Goal: Task Accomplishment & Management: Complete application form

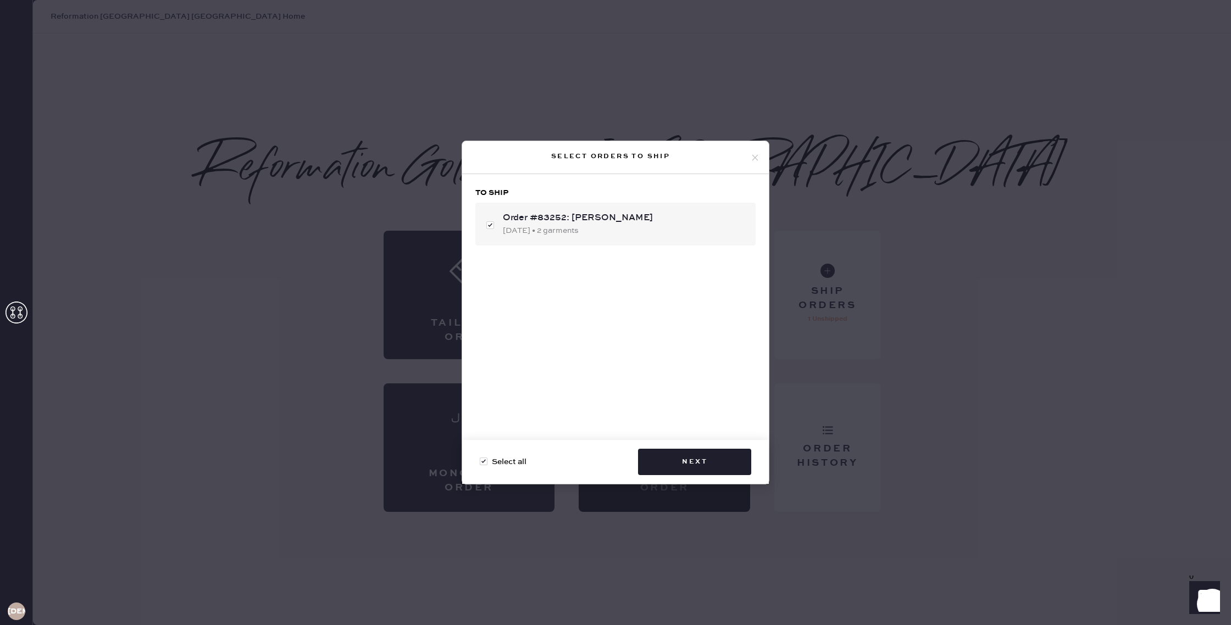
click at [389, 353] on div "Select orders to ship To ship Order #83252: [PERSON_NAME] [DATE] • 2 garments S…" at bounding box center [615, 312] width 1231 height 625
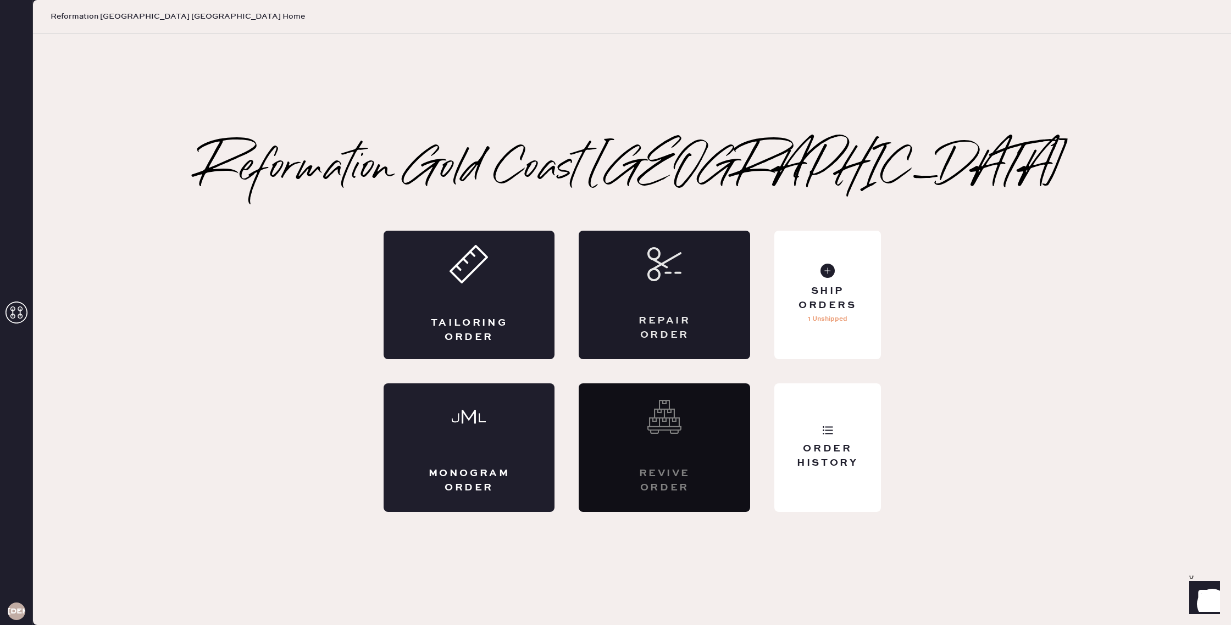
click at [702, 320] on div "Repair Order" at bounding box center [665, 327] width 84 height 27
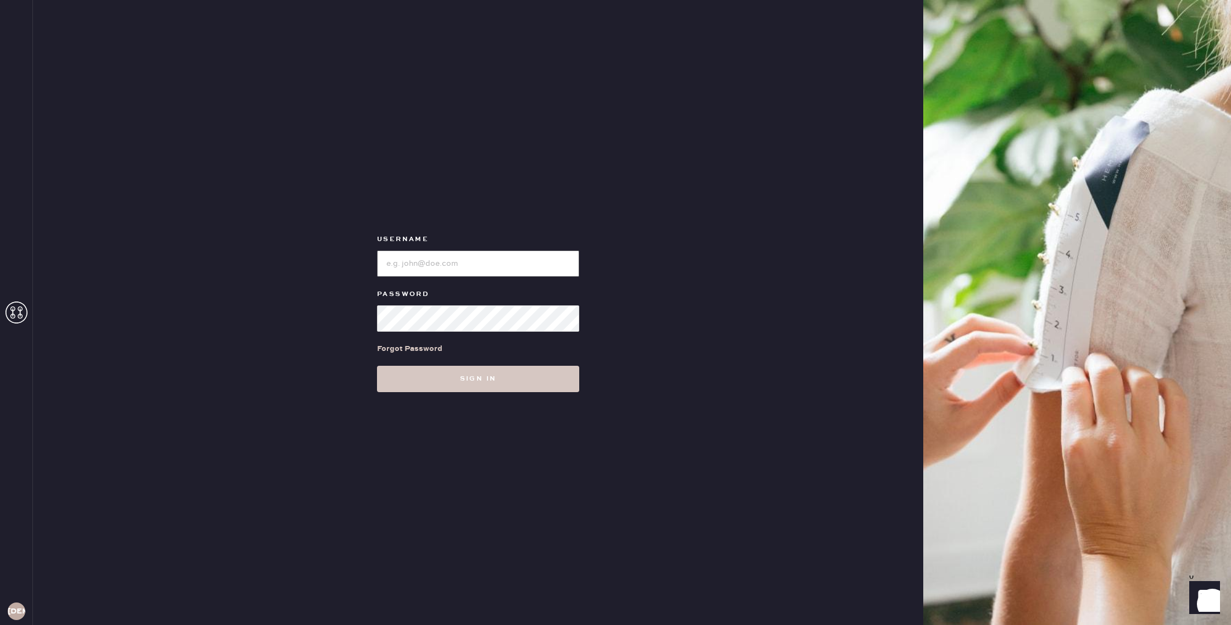
type input "reformationgoldcoastchicago"
click at [494, 389] on button "Sign in" at bounding box center [478, 379] width 202 height 26
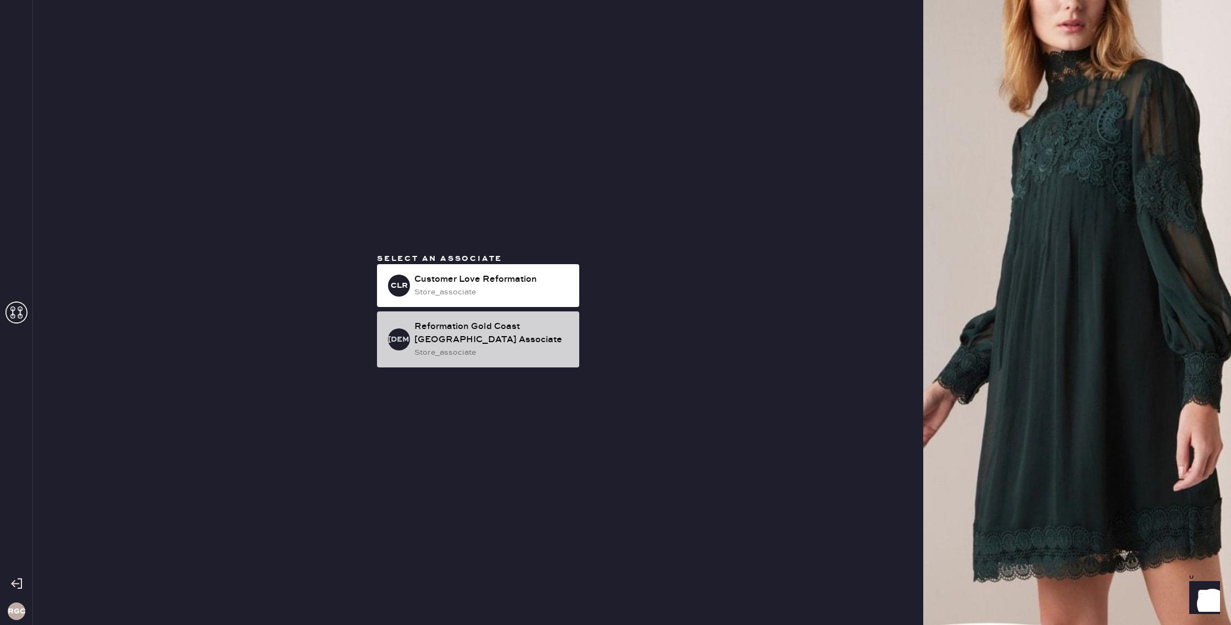
click at [458, 338] on div "Reformation Gold Coast [GEOGRAPHIC_DATA] Associate" at bounding box center [492, 333] width 156 height 26
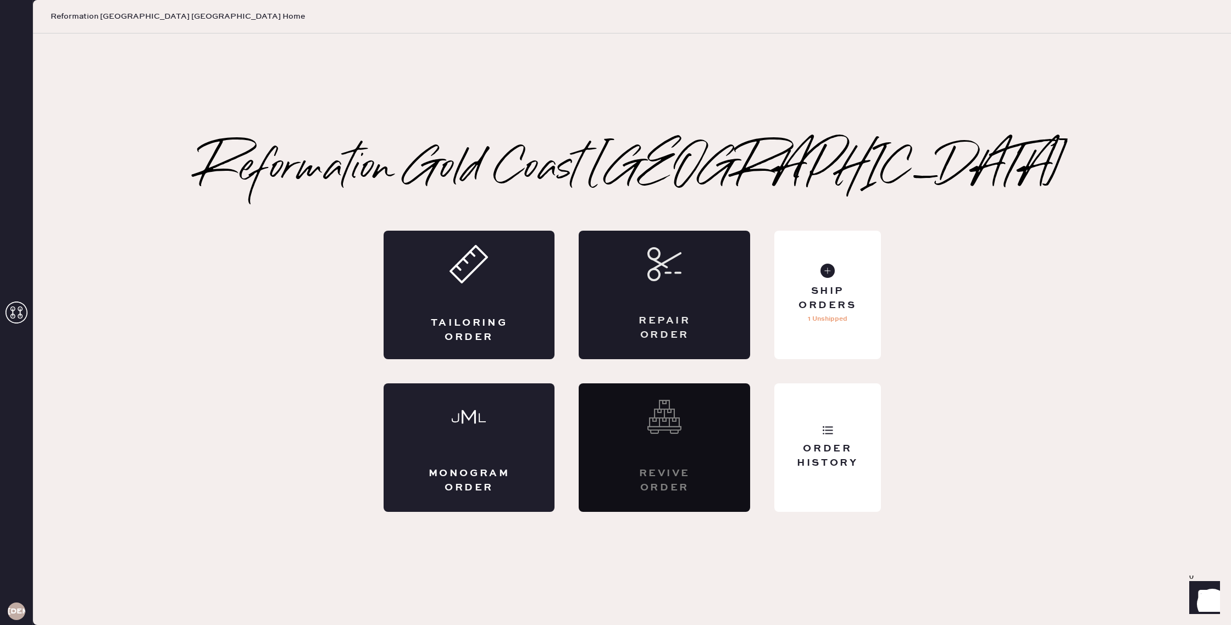
click at [671, 285] on div "Repair Order" at bounding box center [664, 295] width 171 height 129
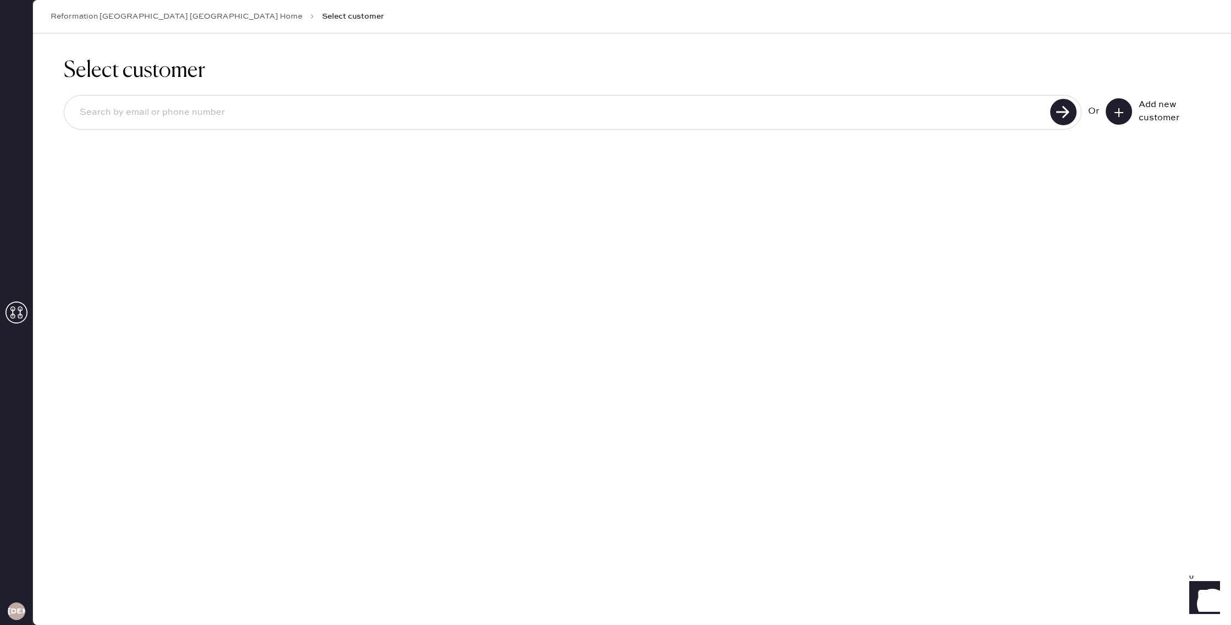
click at [193, 117] on input at bounding box center [559, 112] width 976 height 25
type input "2484990393"
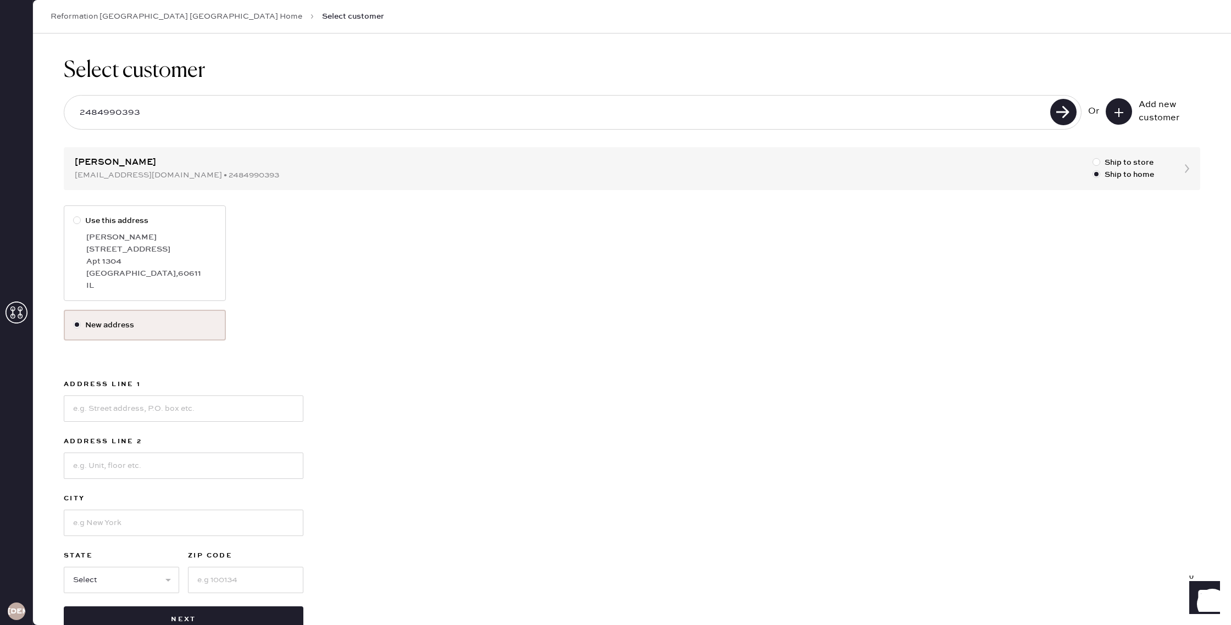
click at [108, 253] on div "[STREET_ADDRESS]" at bounding box center [151, 249] width 130 height 12
click at [74, 215] on input "Use this address" at bounding box center [73, 215] width 1 height 1
radio input "true"
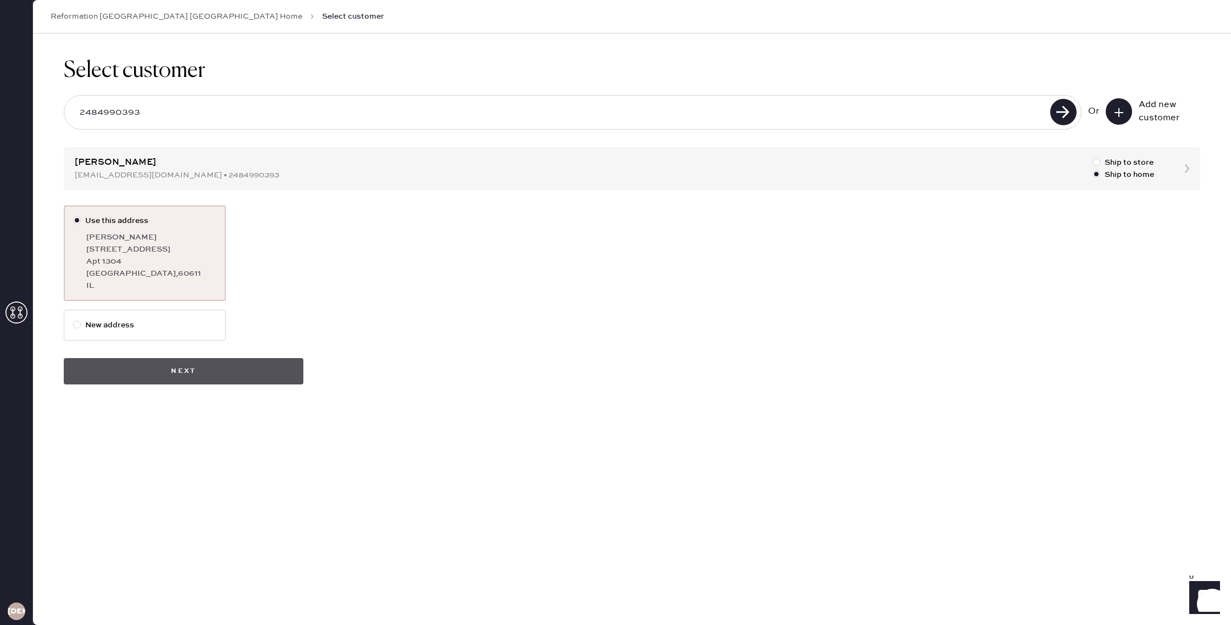
click at [203, 367] on button "Next" at bounding box center [184, 371] width 240 height 26
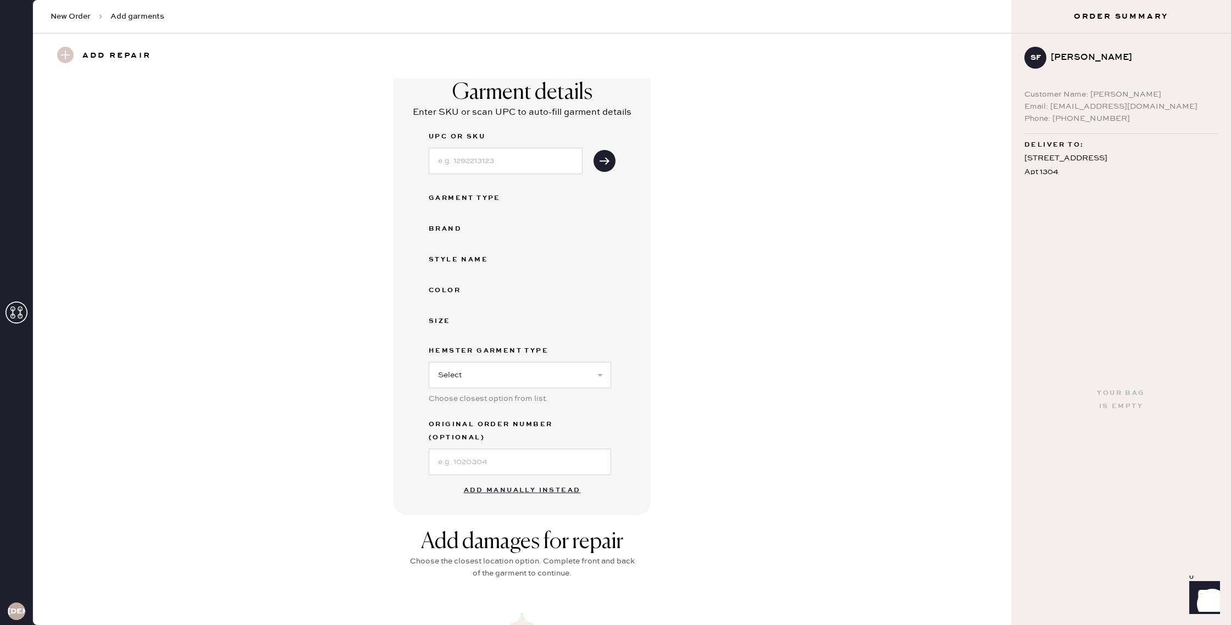
scroll to position [4, 0]
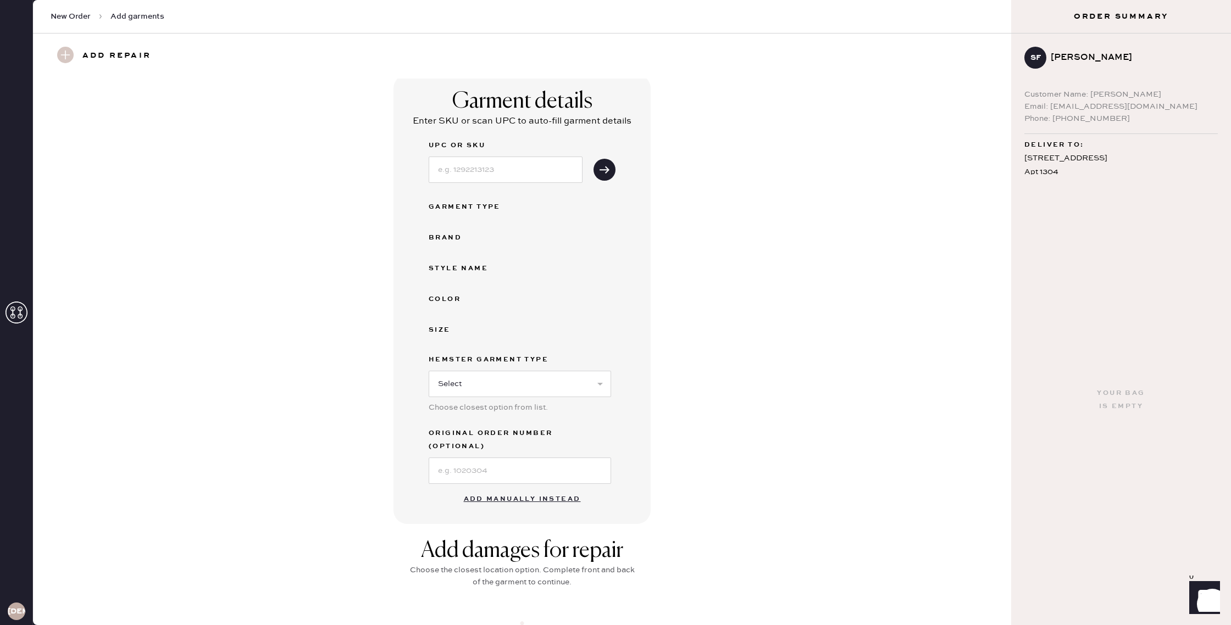
click at [514, 491] on button "Add manually instead" at bounding box center [522, 500] width 130 height 22
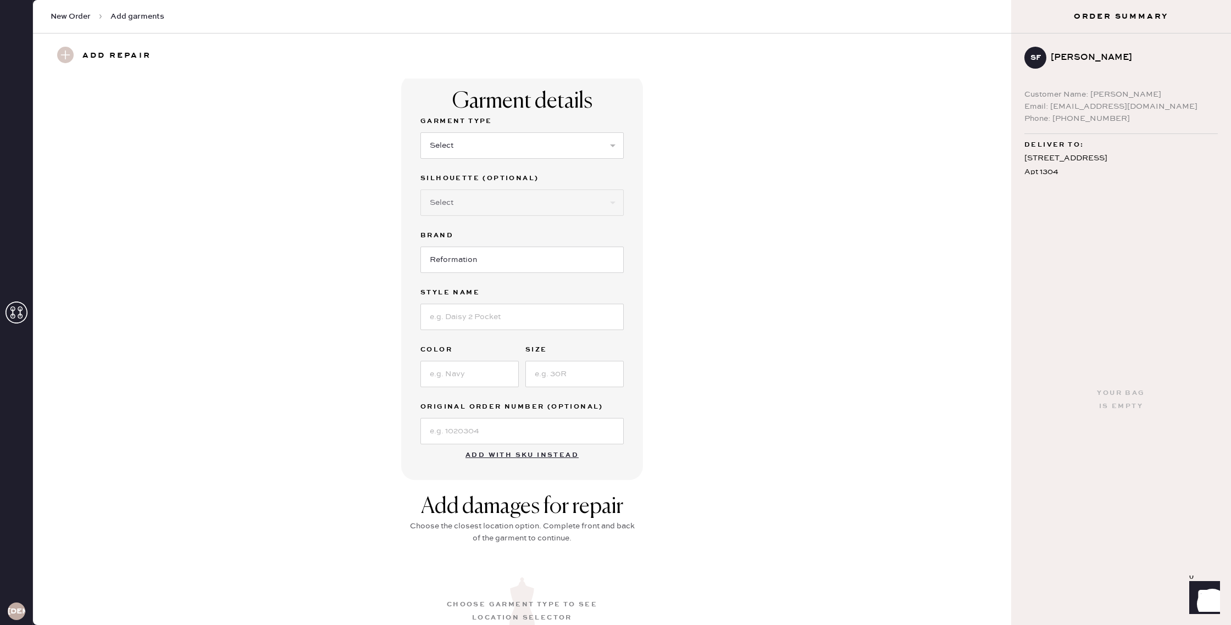
click at [465, 129] on div "Garment Type" at bounding box center [521, 122] width 203 height 15
click at [458, 146] on select "Select Basic Skirt Jeans Leggings Pants Shorts Basic Sleeved Dress Basic Sleeve…" at bounding box center [521, 145] width 203 height 26
select select "6"
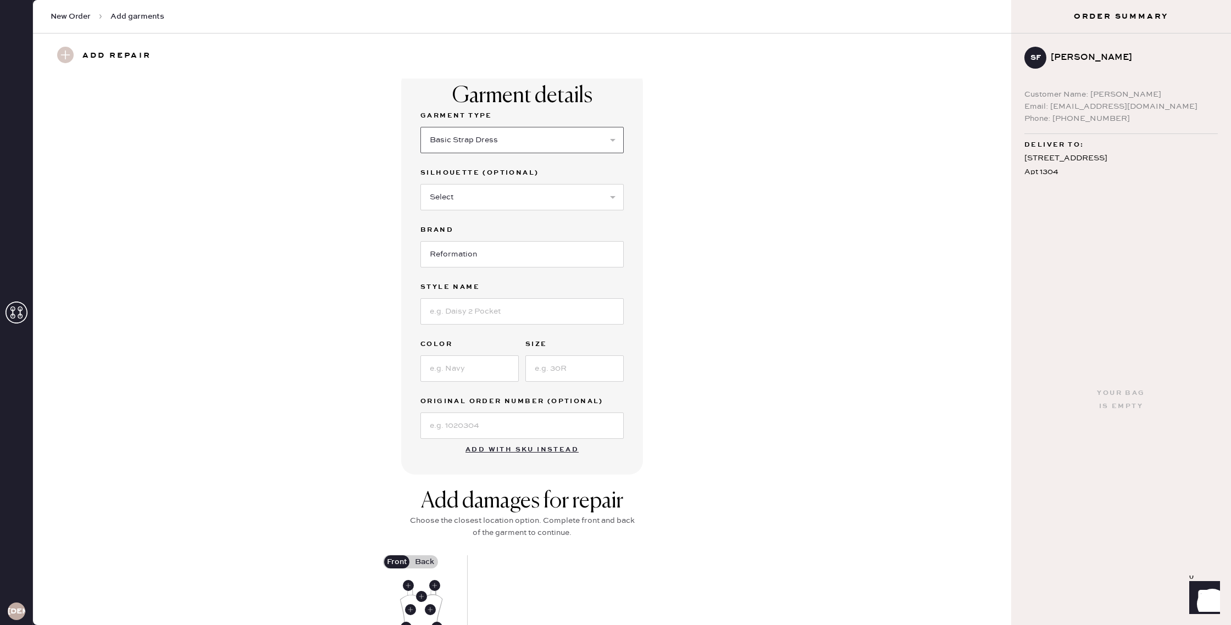
scroll to position [11, 0]
click at [462, 197] on select "Select Maxi Dress Midi Dress Mini Dress Other" at bounding box center [521, 195] width 203 height 26
select select "38"
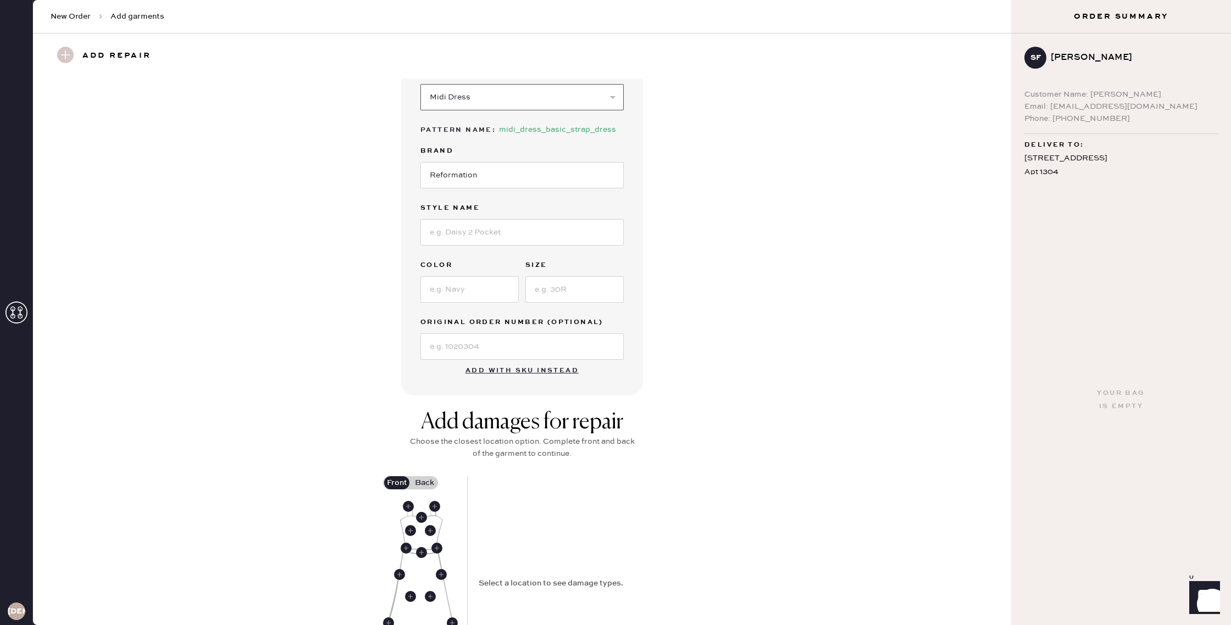
scroll to position [123, 0]
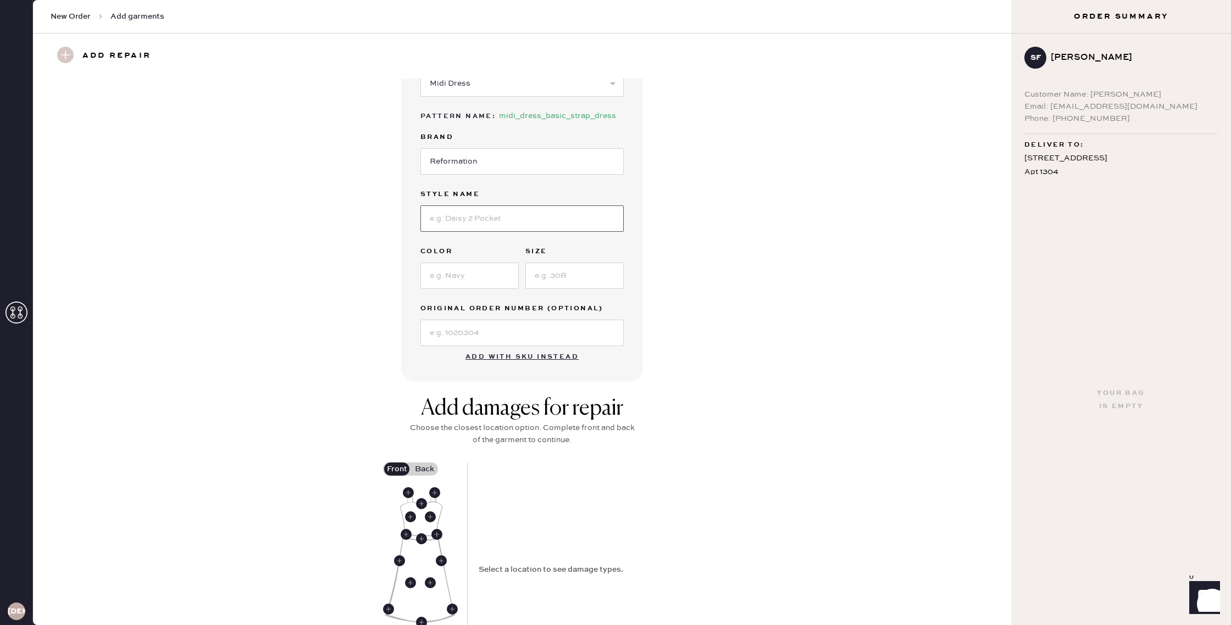
click at [468, 226] on input at bounding box center [521, 219] width 203 height 26
type input "Catana Dress"
click at [477, 269] on input at bounding box center [469, 276] width 98 height 26
type input "Navy"
click at [579, 275] on input at bounding box center [574, 276] width 98 height 26
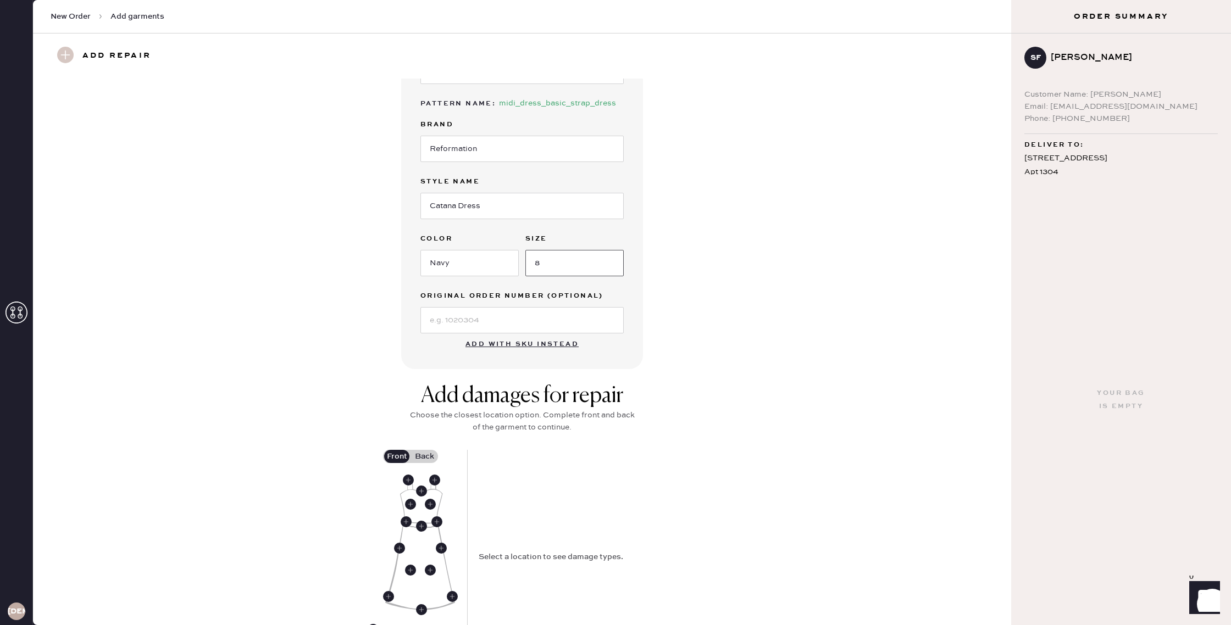
type input "8"
click at [486, 334] on button "Add with SKU instead" at bounding box center [522, 345] width 126 height 22
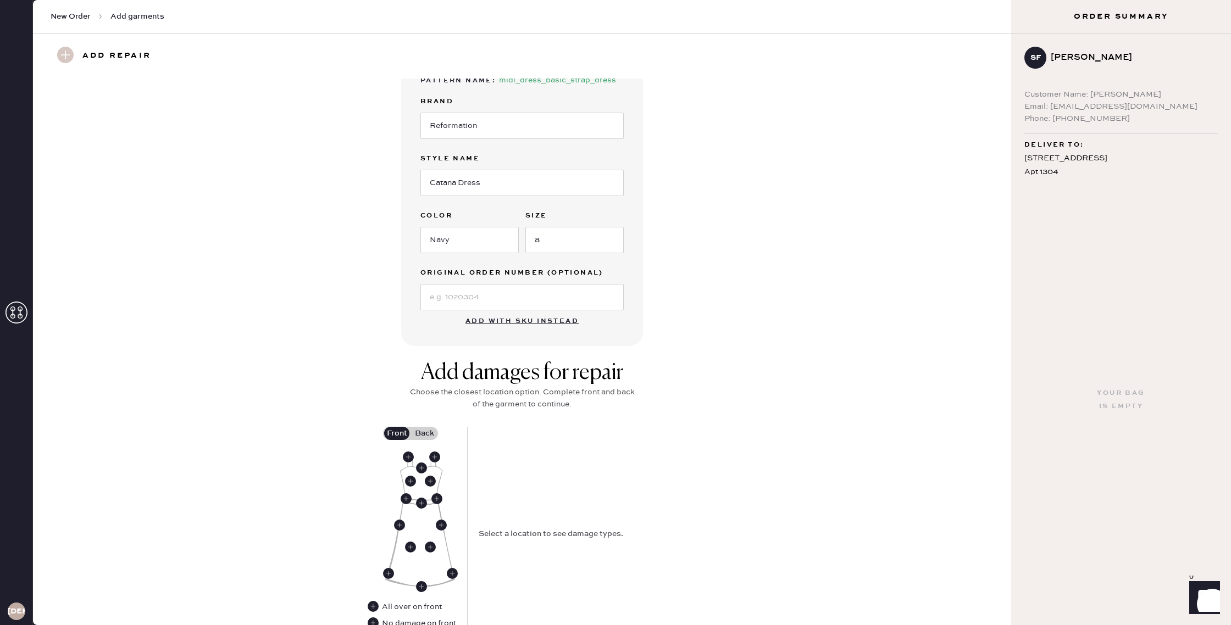
select select "6"
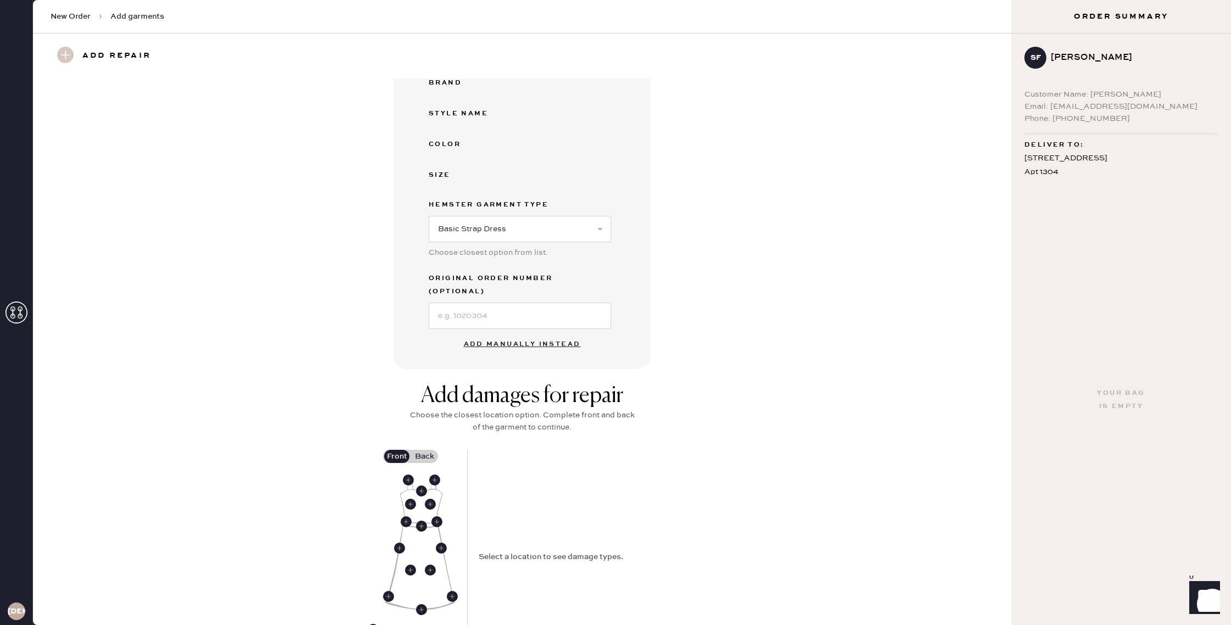
click at [494, 334] on button "Add manually instead" at bounding box center [522, 345] width 130 height 22
select select "6"
select select "38"
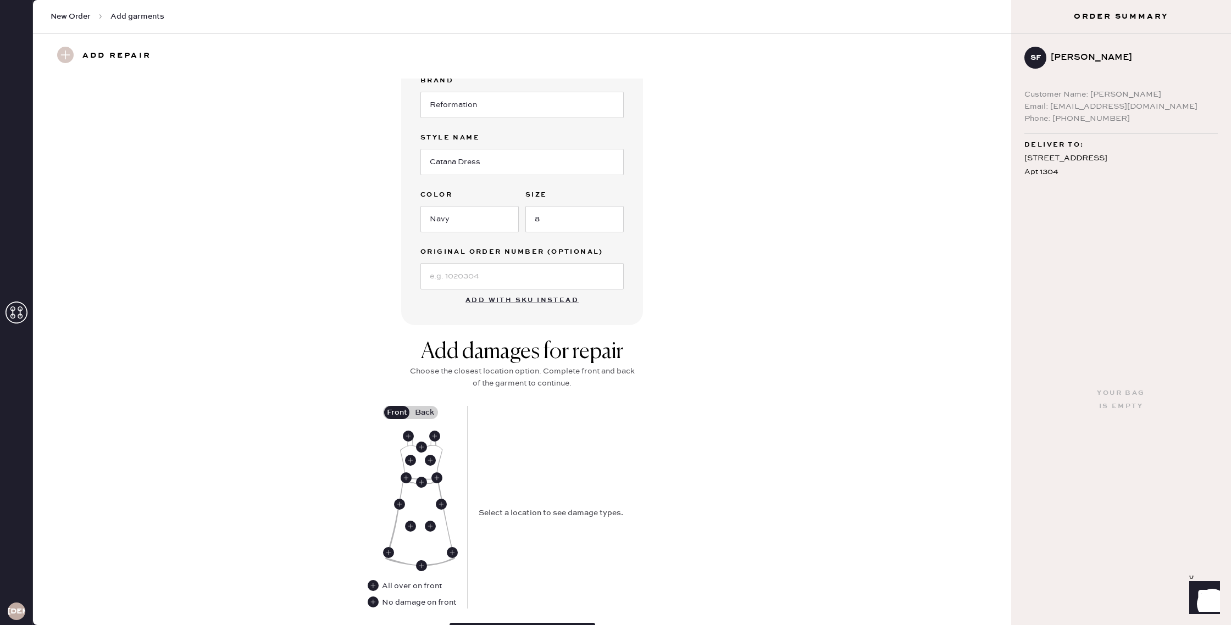
scroll to position [135, 0]
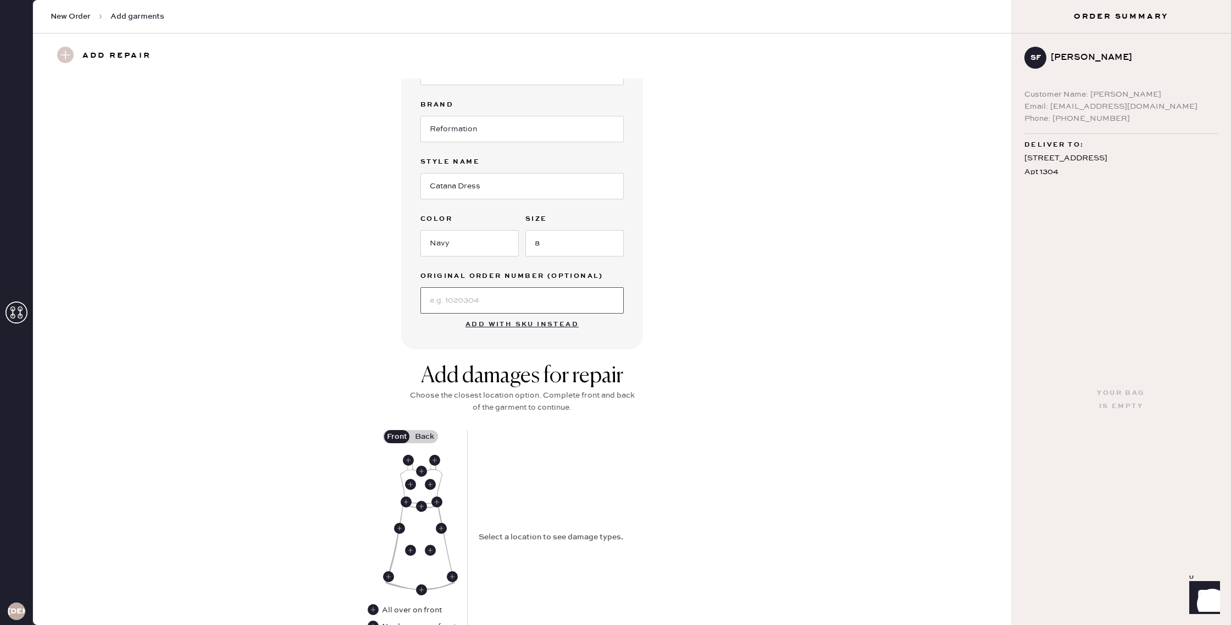
click at [465, 295] on input at bounding box center [521, 300] width 203 height 26
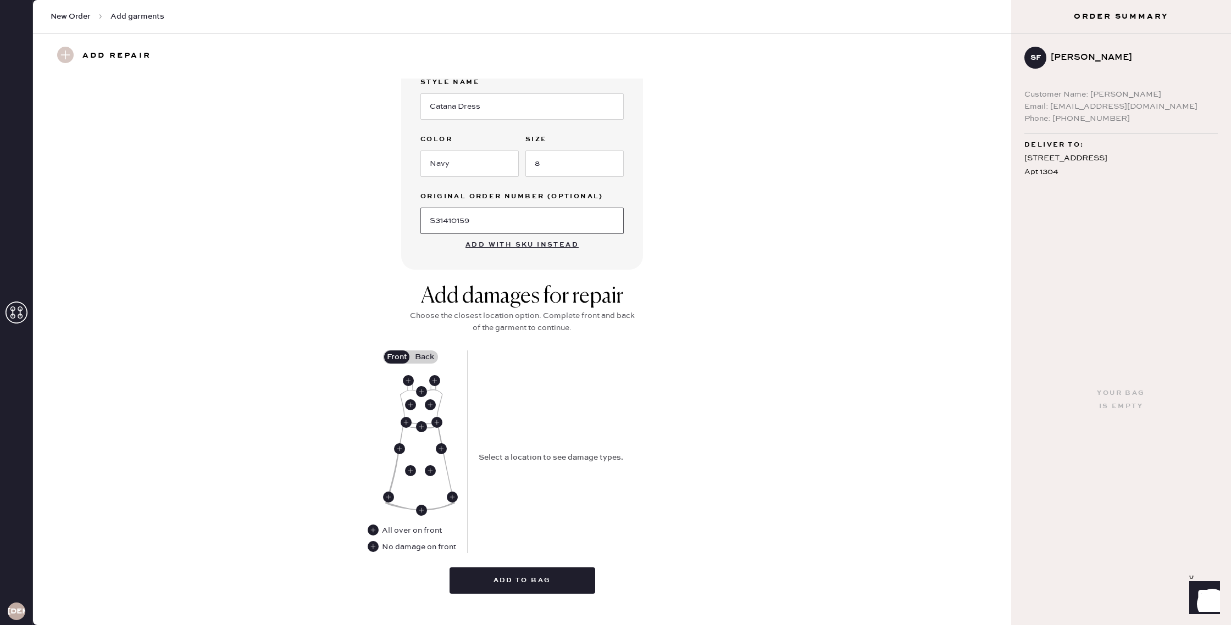
scroll to position [231, 0]
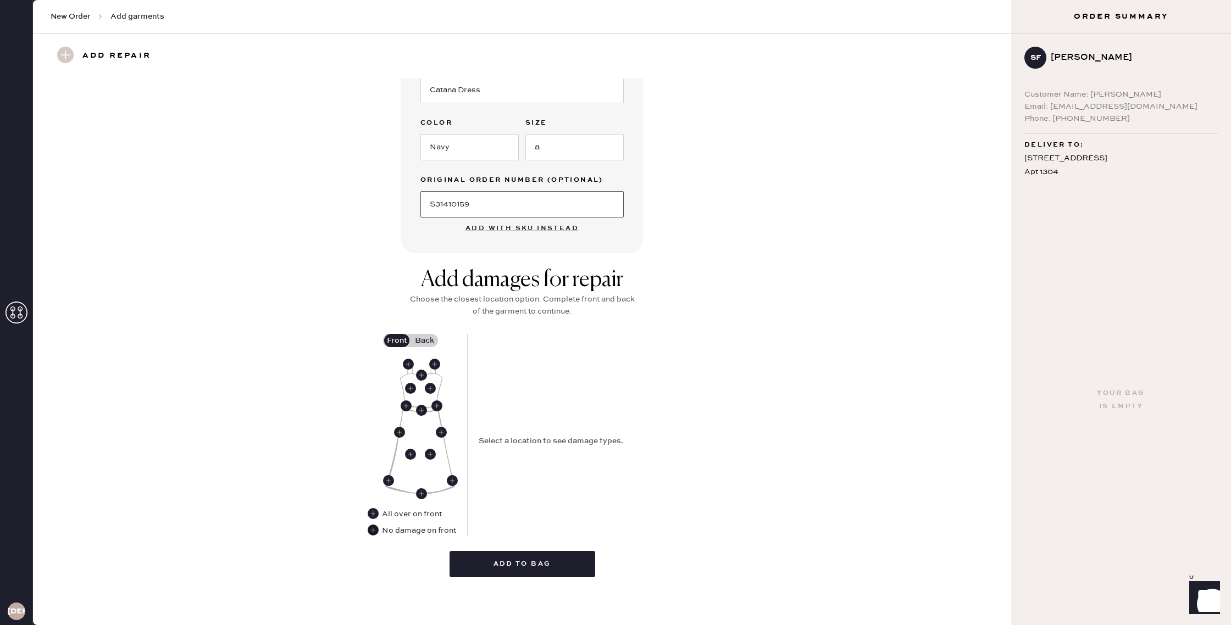
type input "S31410159"
click at [378, 530] on use at bounding box center [373, 530] width 11 height 11
click at [430, 339] on label "Back" at bounding box center [424, 340] width 27 height 13
click at [424, 341] on input "Back" at bounding box center [424, 341] width 0 height 0
click at [411, 362] on use at bounding box center [408, 364] width 11 height 11
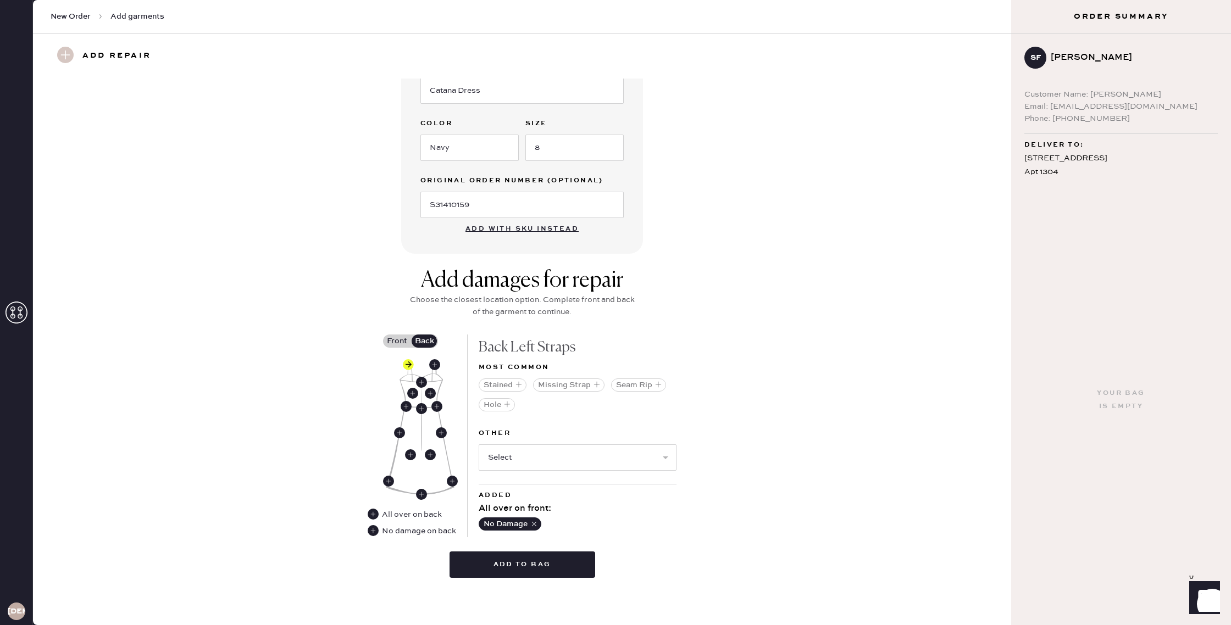
scroll to position [225, 0]
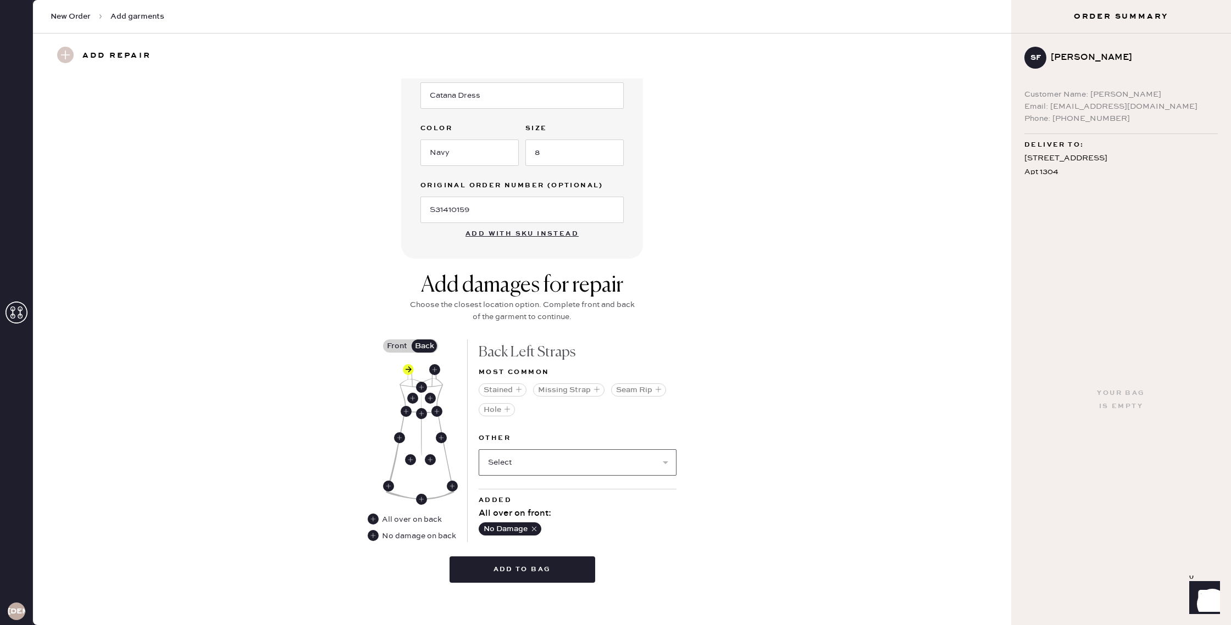
click at [549, 458] on select "Select Broken / Ripped Hem Broken Beads Broken Belt Loop Broken Button Broken C…" at bounding box center [578, 463] width 198 height 26
select select "1668"
select select
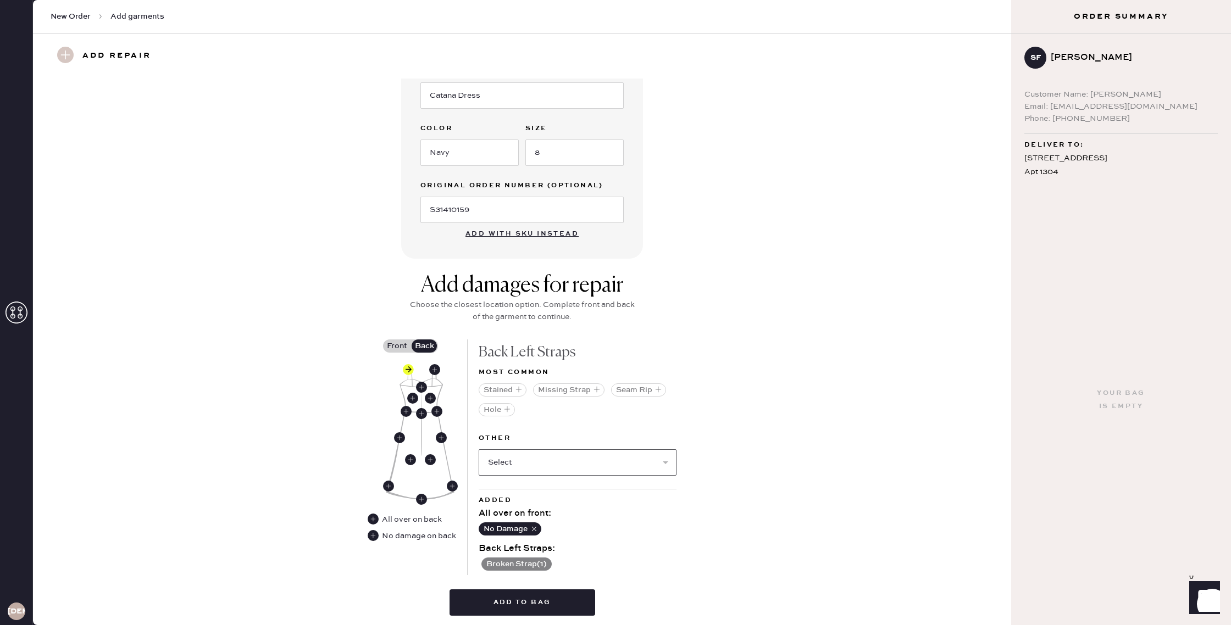
scroll to position [264, 0]
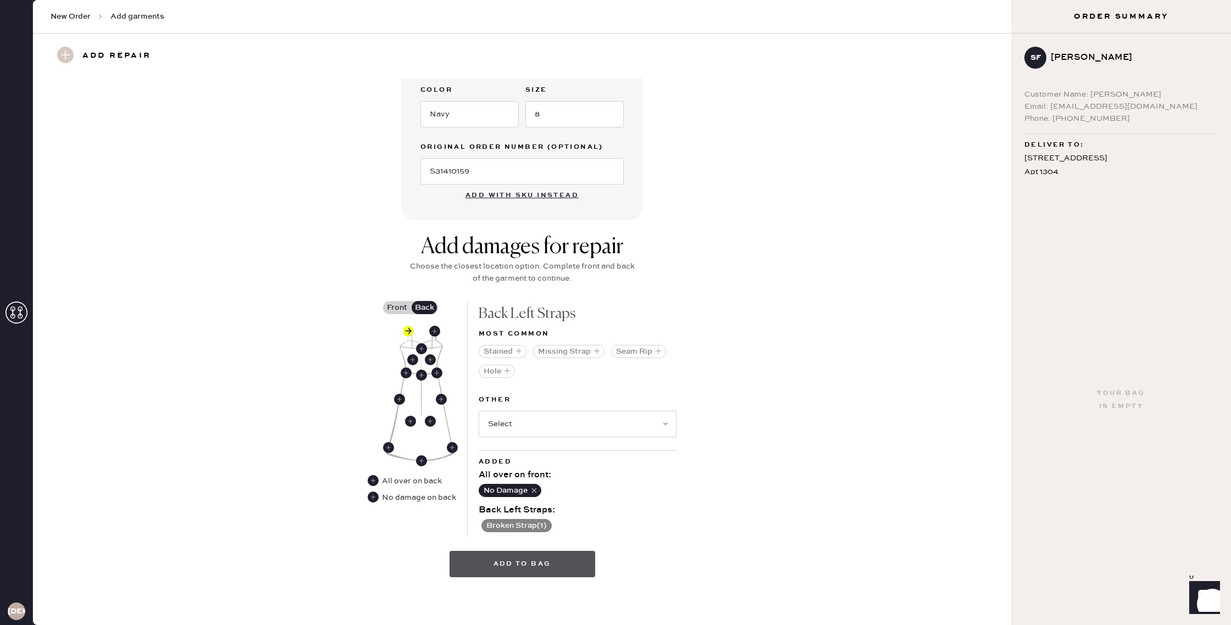
click at [516, 559] on button "Add to bag" at bounding box center [523, 564] width 146 height 26
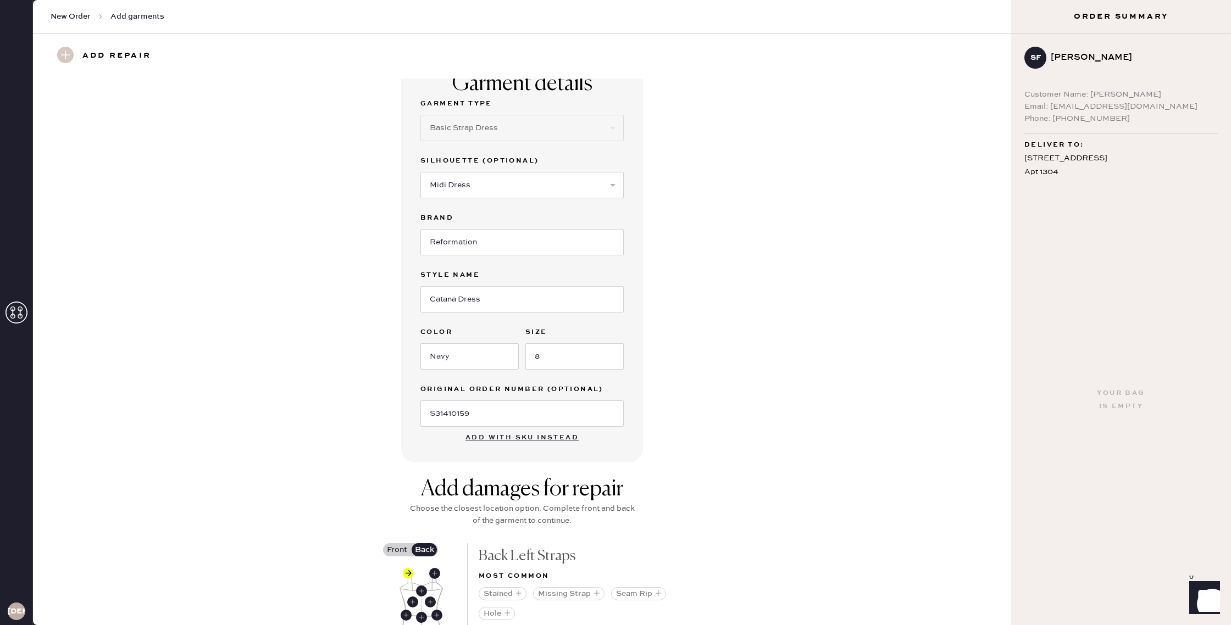
scroll to position [0, 0]
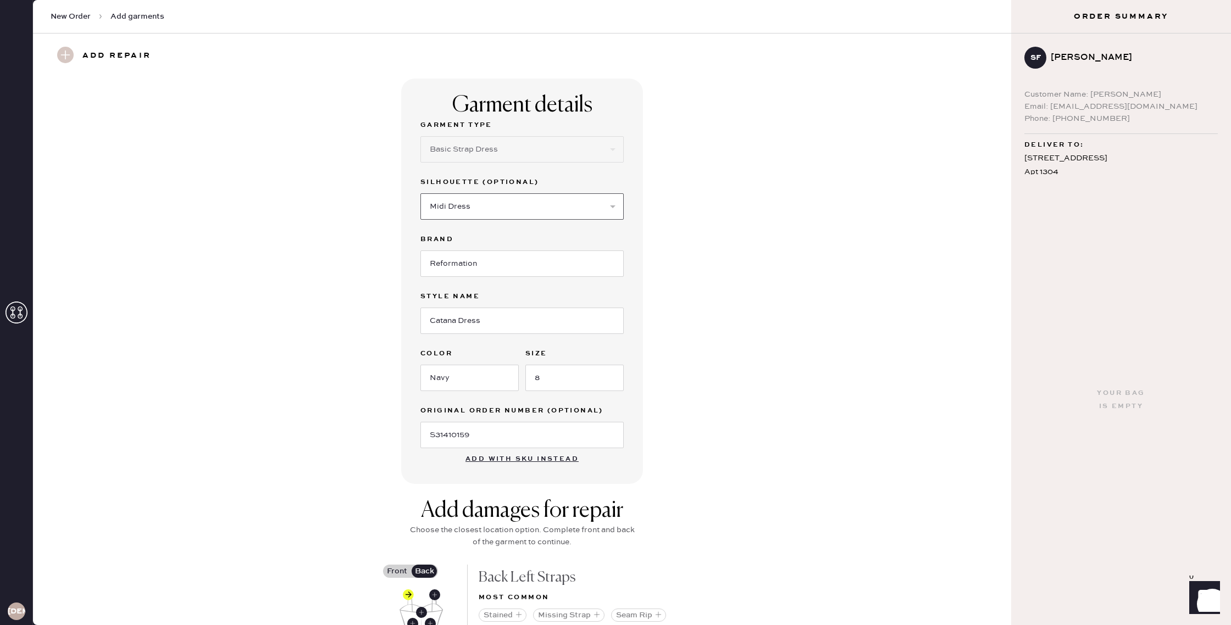
click at [466, 198] on select "Select Maxi Dress Midi Dress Mini Dress Other" at bounding box center [521, 206] width 203 height 26
select select
click at [679, 260] on div "Garment details Garment Type Select Basic Skirt Jeans Leggings Pants Shorts Bas…" at bounding box center [522, 282] width 939 height 406
click at [503, 317] on input "Catana Dress" at bounding box center [521, 321] width 203 height 26
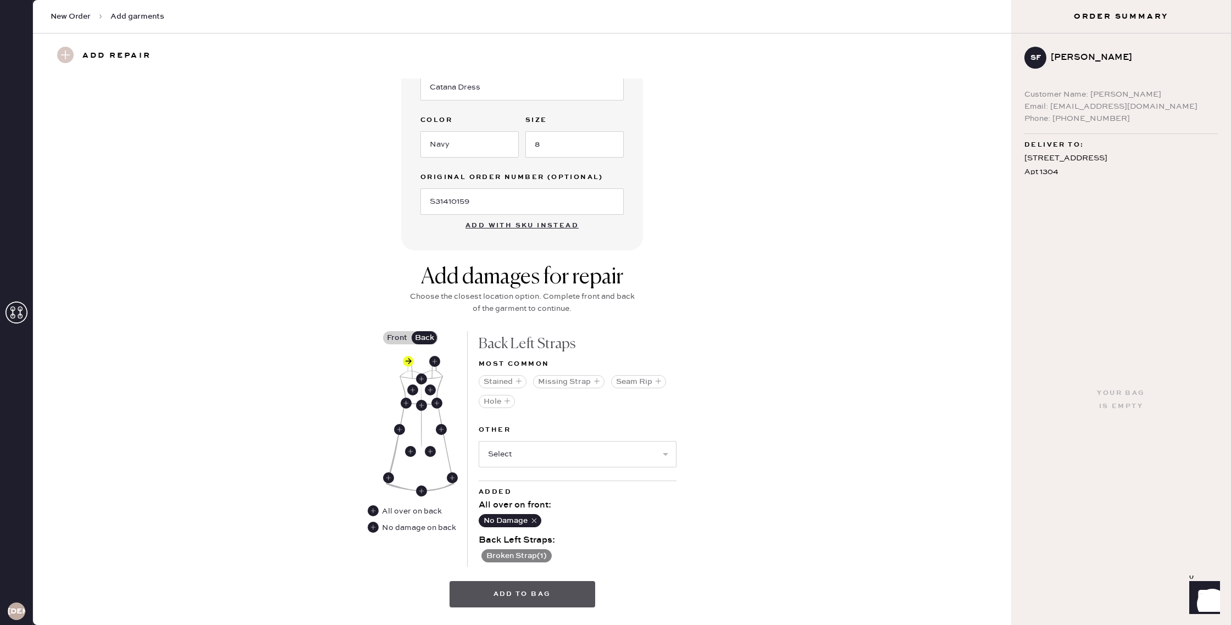
scroll to position [230, 0]
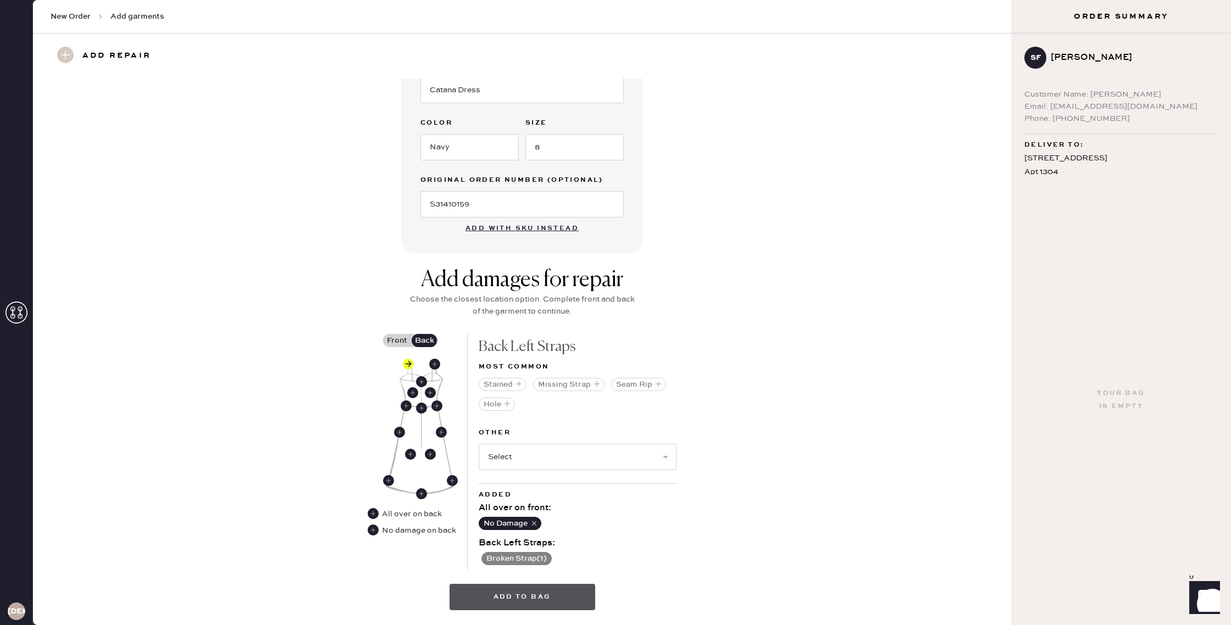
click at [540, 588] on button "Add to bag" at bounding box center [523, 597] width 146 height 26
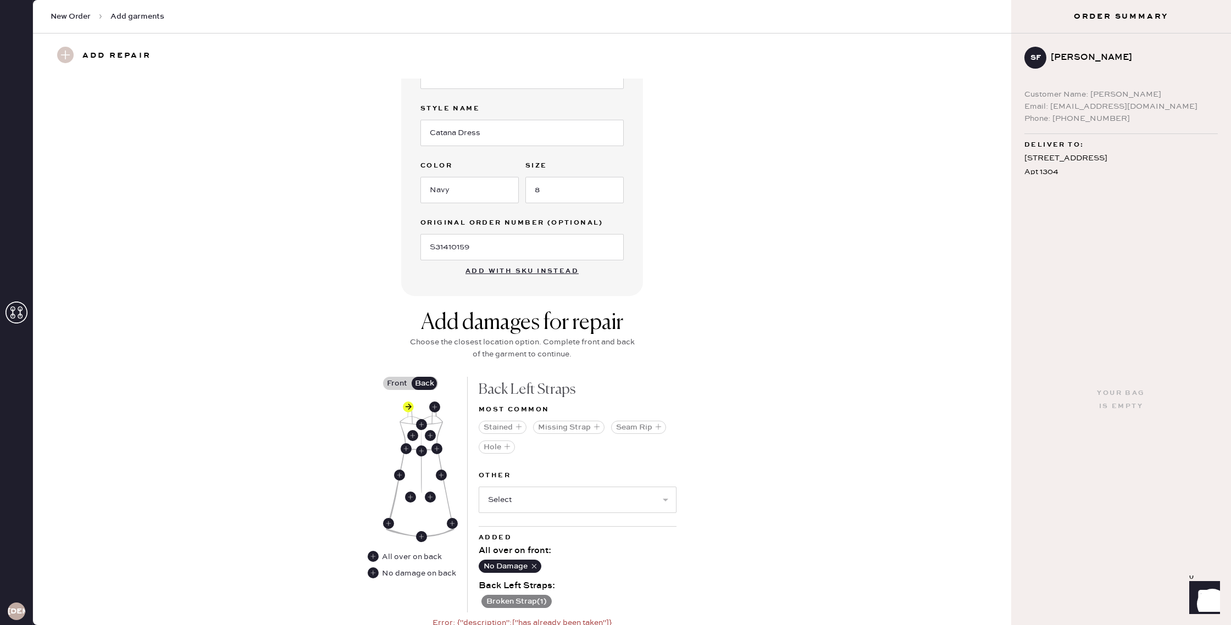
scroll to position [187, 0]
click at [548, 495] on select "Select Broken / Ripped Hem Broken Beads Broken Belt Loop Broken Button Broken C…" at bounding box center [578, 501] width 198 height 26
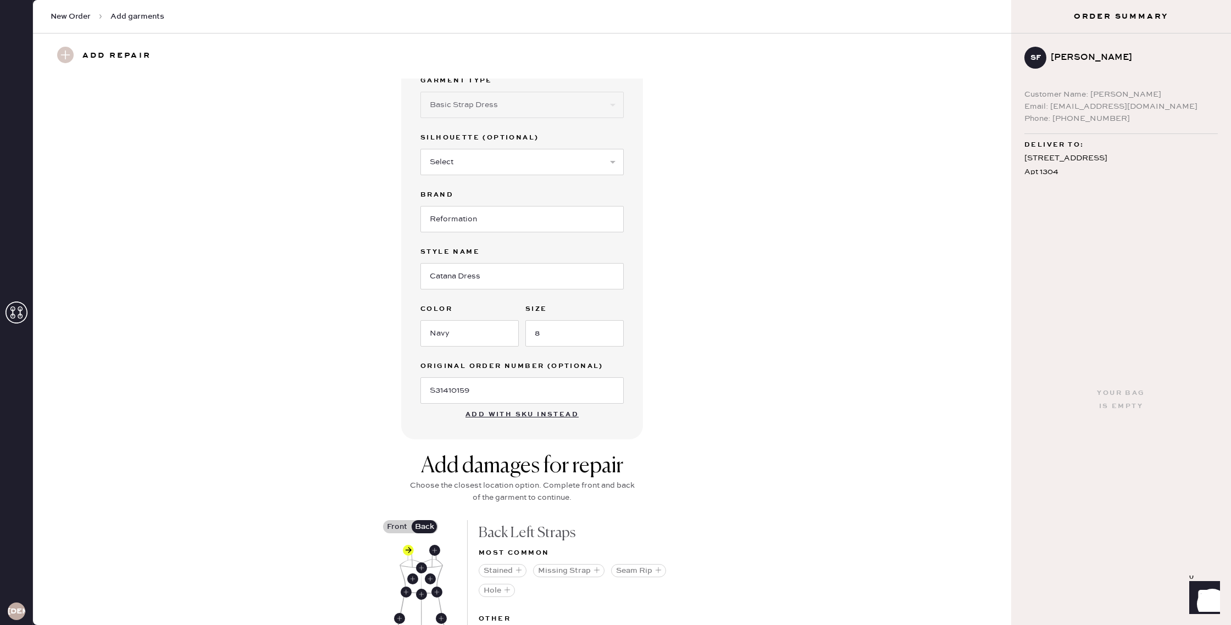
scroll to position [0, 0]
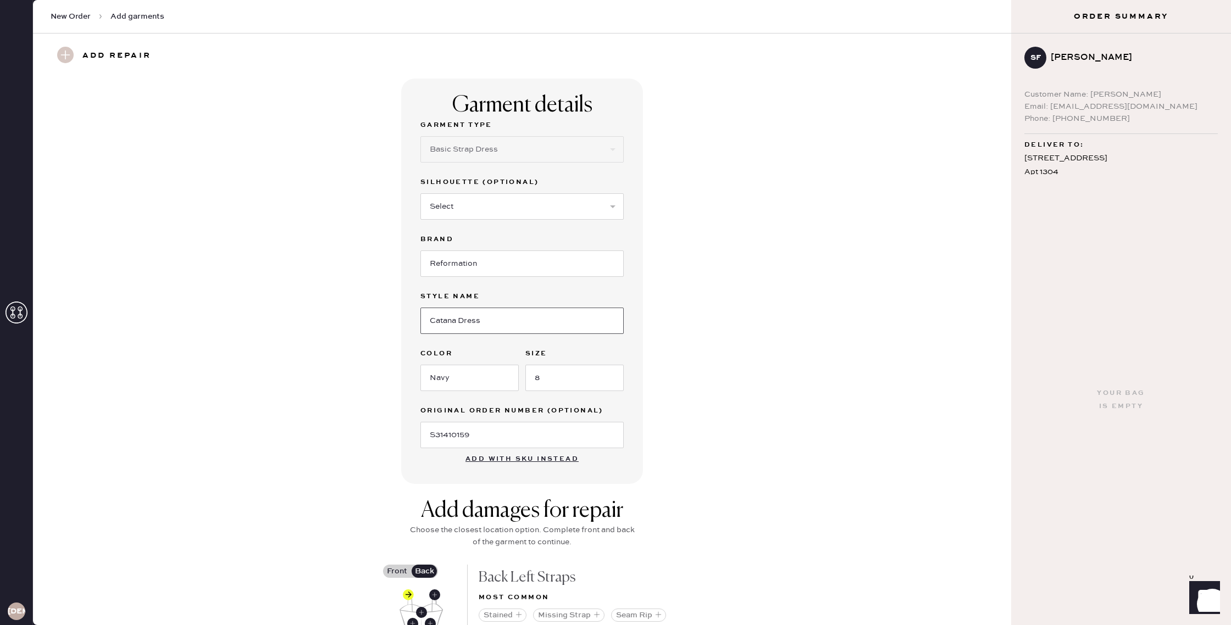
click at [501, 324] on input "Catana Dress" at bounding box center [521, 321] width 203 height 26
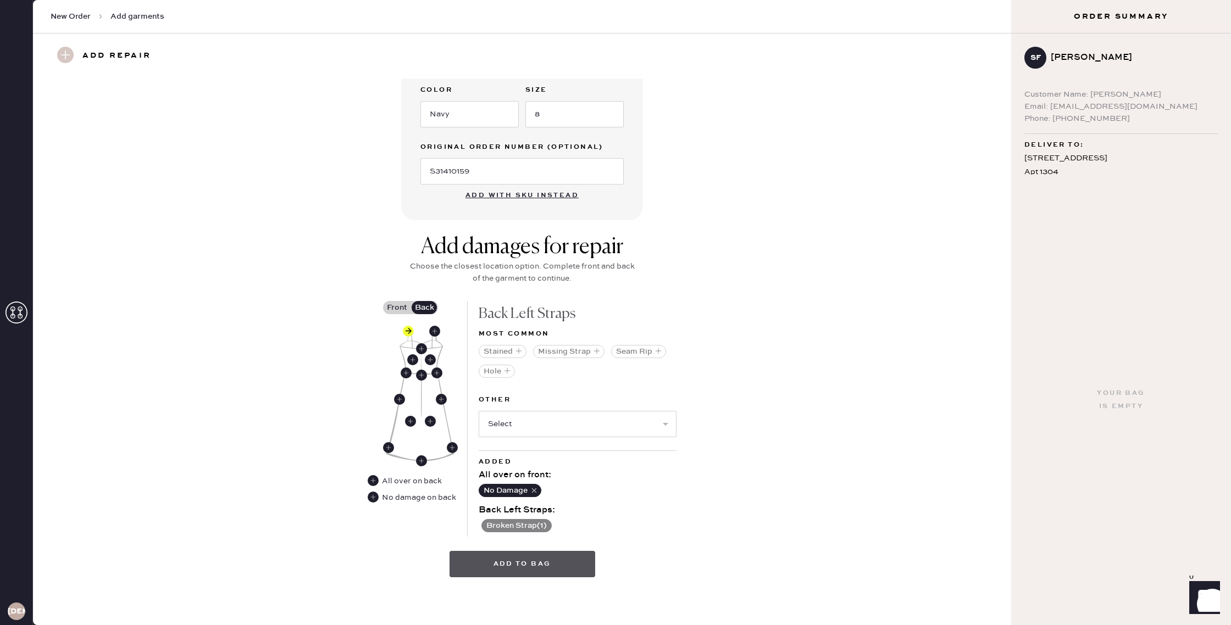
type input "Catana"
click at [496, 570] on button "Add to bag" at bounding box center [523, 564] width 146 height 26
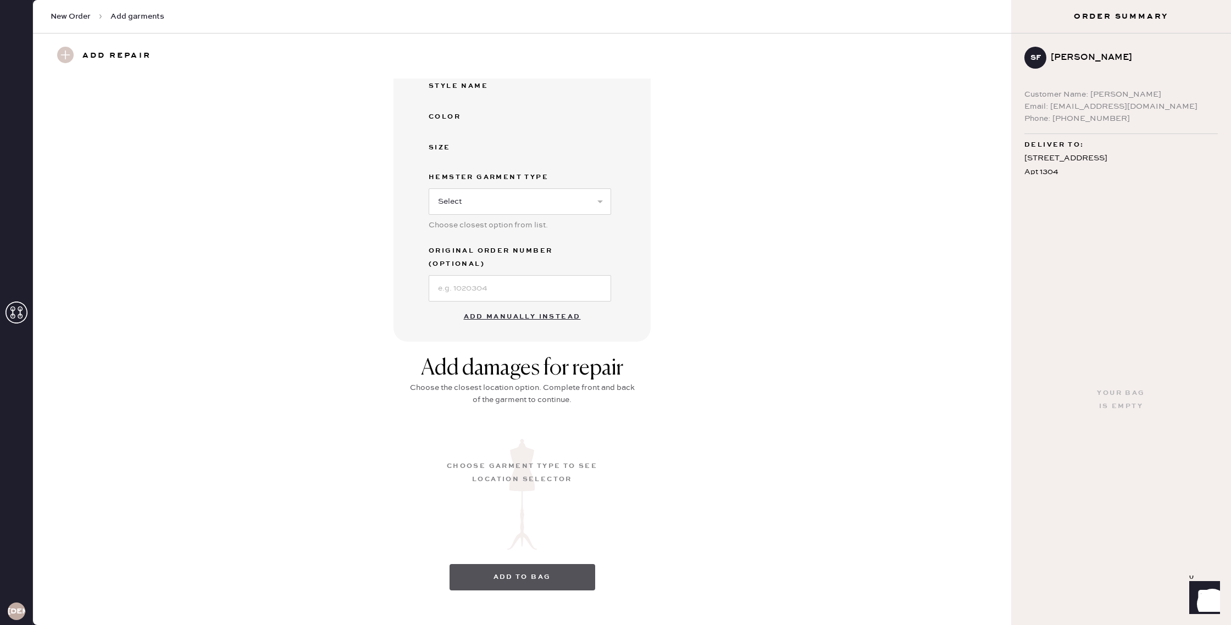
scroll to position [0, 0]
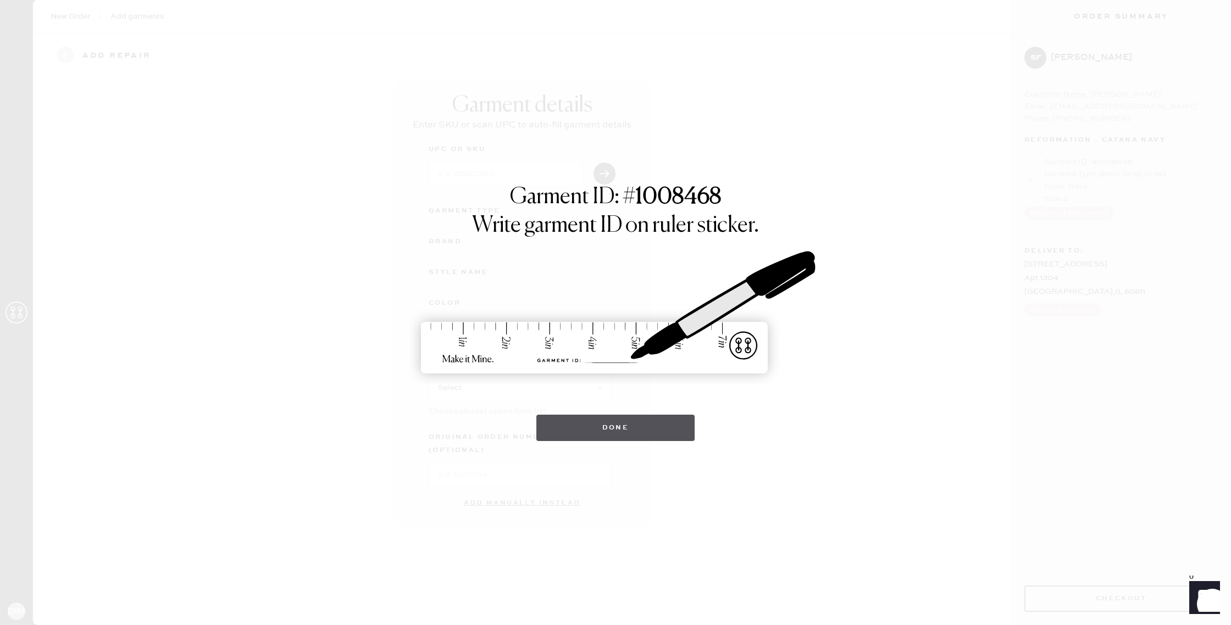
click at [648, 431] on button "Done" at bounding box center [615, 428] width 159 height 26
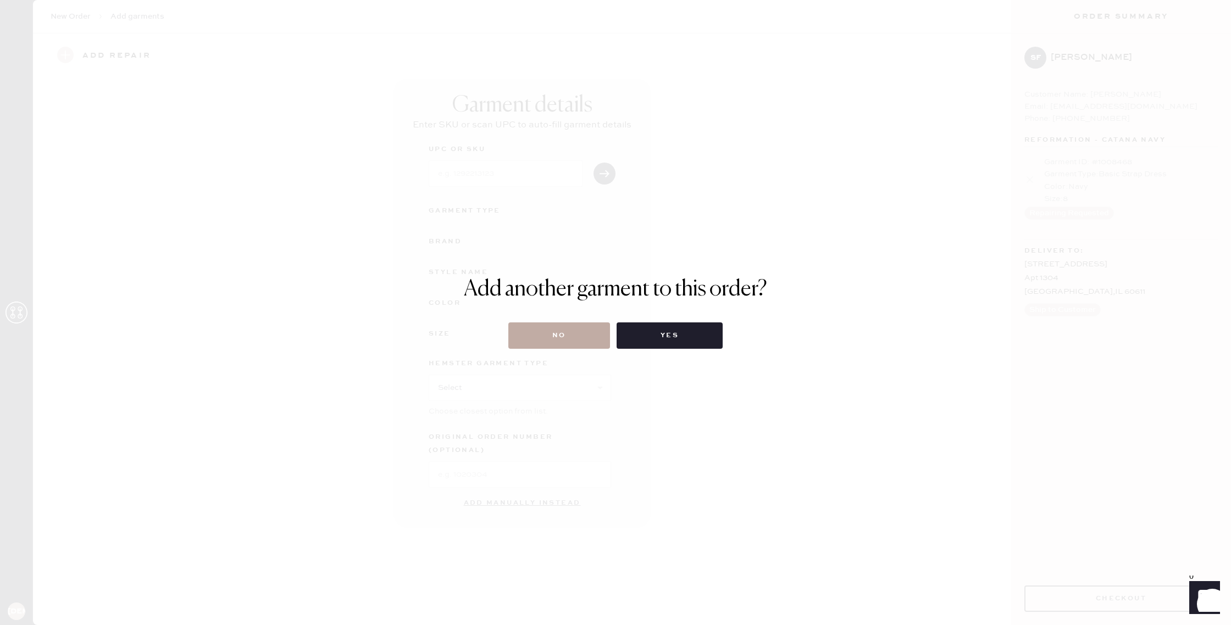
click at [579, 341] on button "No" at bounding box center [559, 336] width 102 height 26
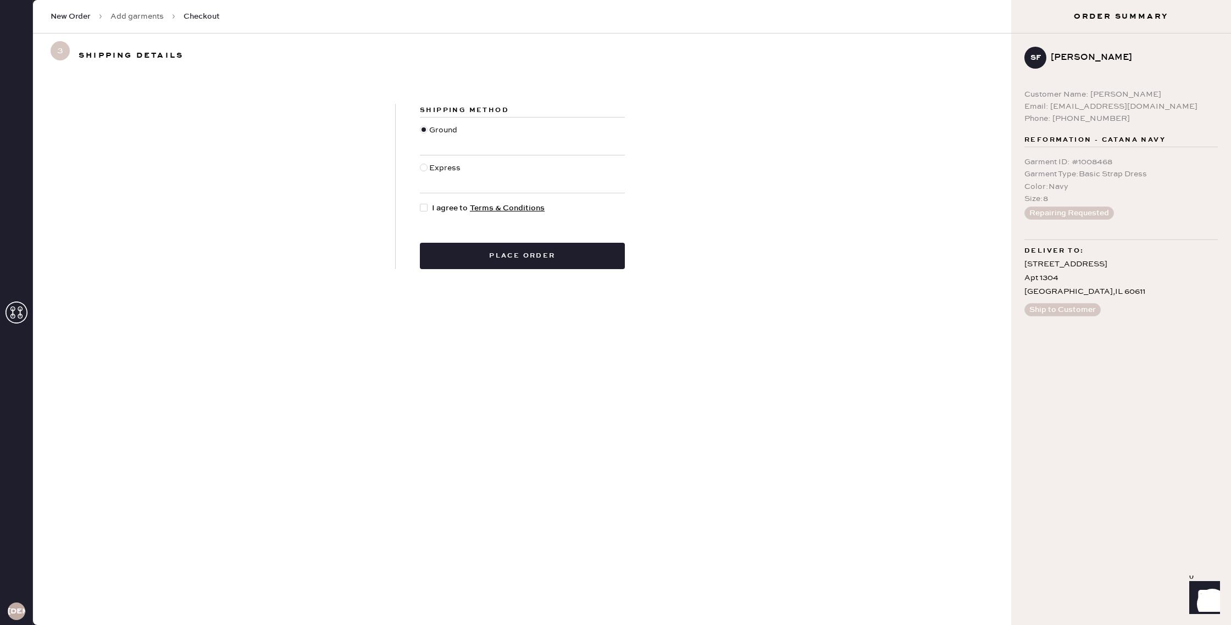
click at [424, 208] on div at bounding box center [424, 208] width 8 height 8
click at [420, 203] on input "I agree to Terms & Conditions" at bounding box center [420, 202] width 1 height 1
checkbox input "true"
click at [566, 258] on button "Place order" at bounding box center [522, 256] width 205 height 26
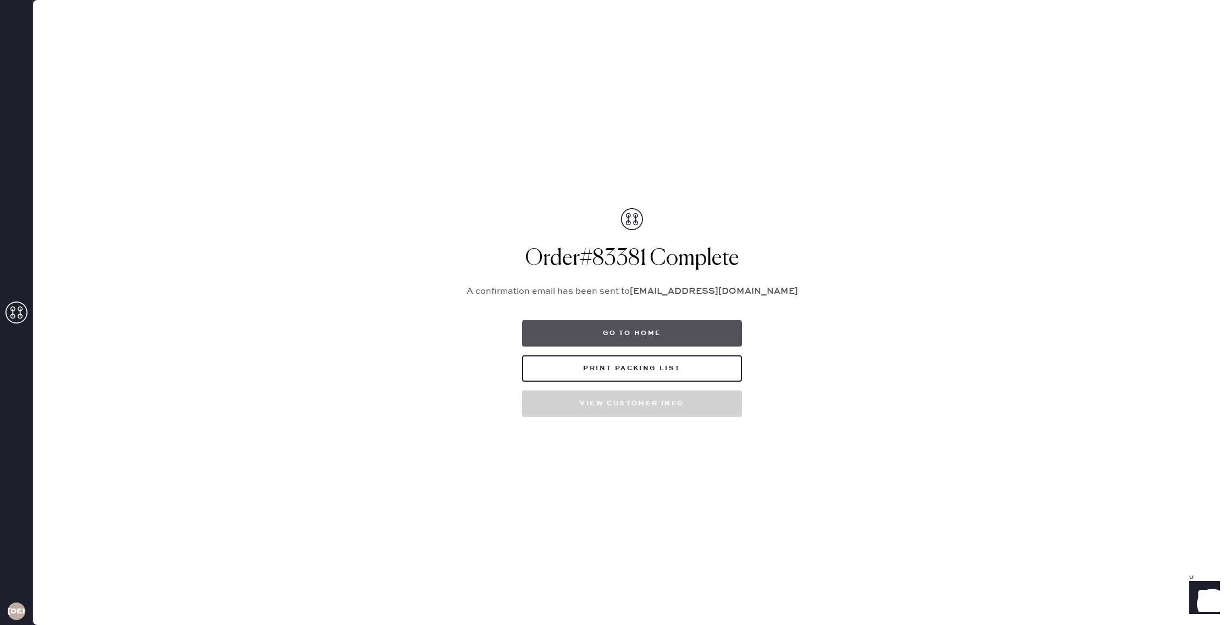
click at [669, 330] on button "Go to home" at bounding box center [632, 333] width 220 height 26
